Goal: Information Seeking & Learning: Learn about a topic

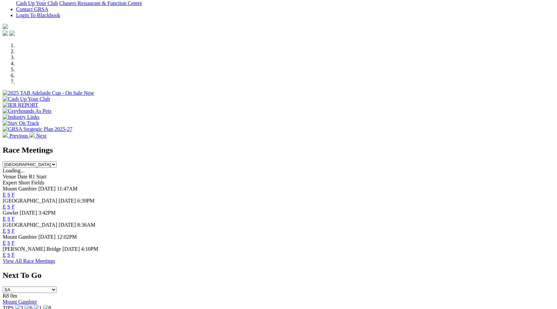
scroll to position [179, 0]
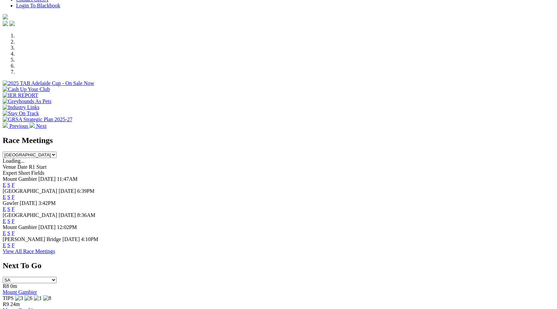
click at [15, 218] on link "F" at bounding box center [13, 221] width 3 height 6
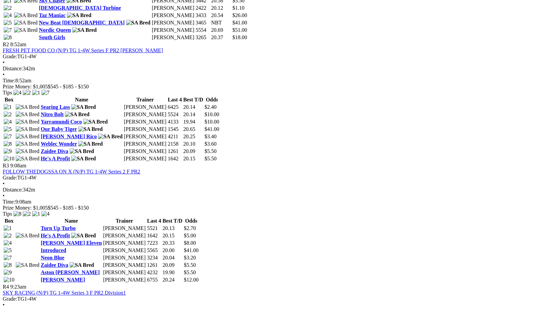
scroll to position [460, 0]
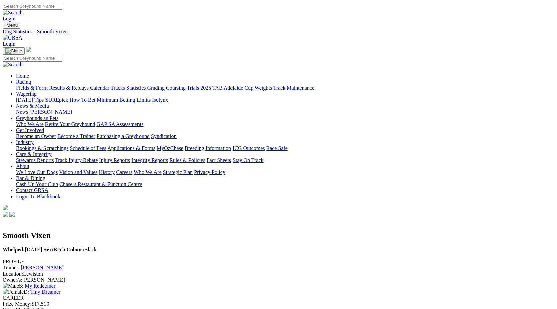
click at [64, 265] on link "[PERSON_NAME]" at bounding box center [42, 268] width 43 height 6
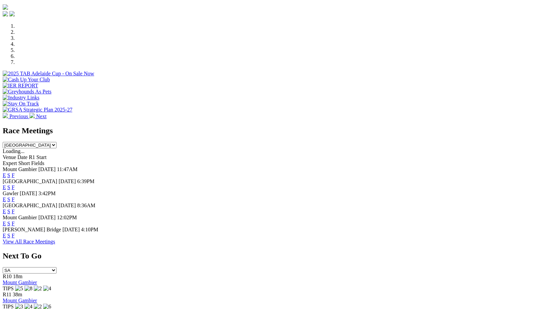
scroll to position [175, 0]
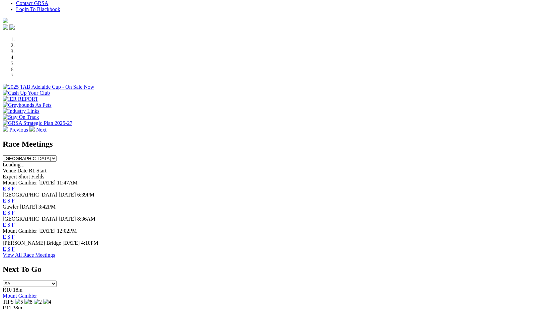
click at [15, 210] on link "F" at bounding box center [13, 213] width 3 height 6
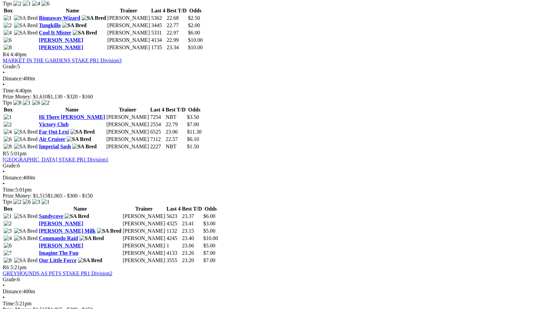
scroll to position [598, 0]
